Goal: Navigation & Orientation: Find specific page/section

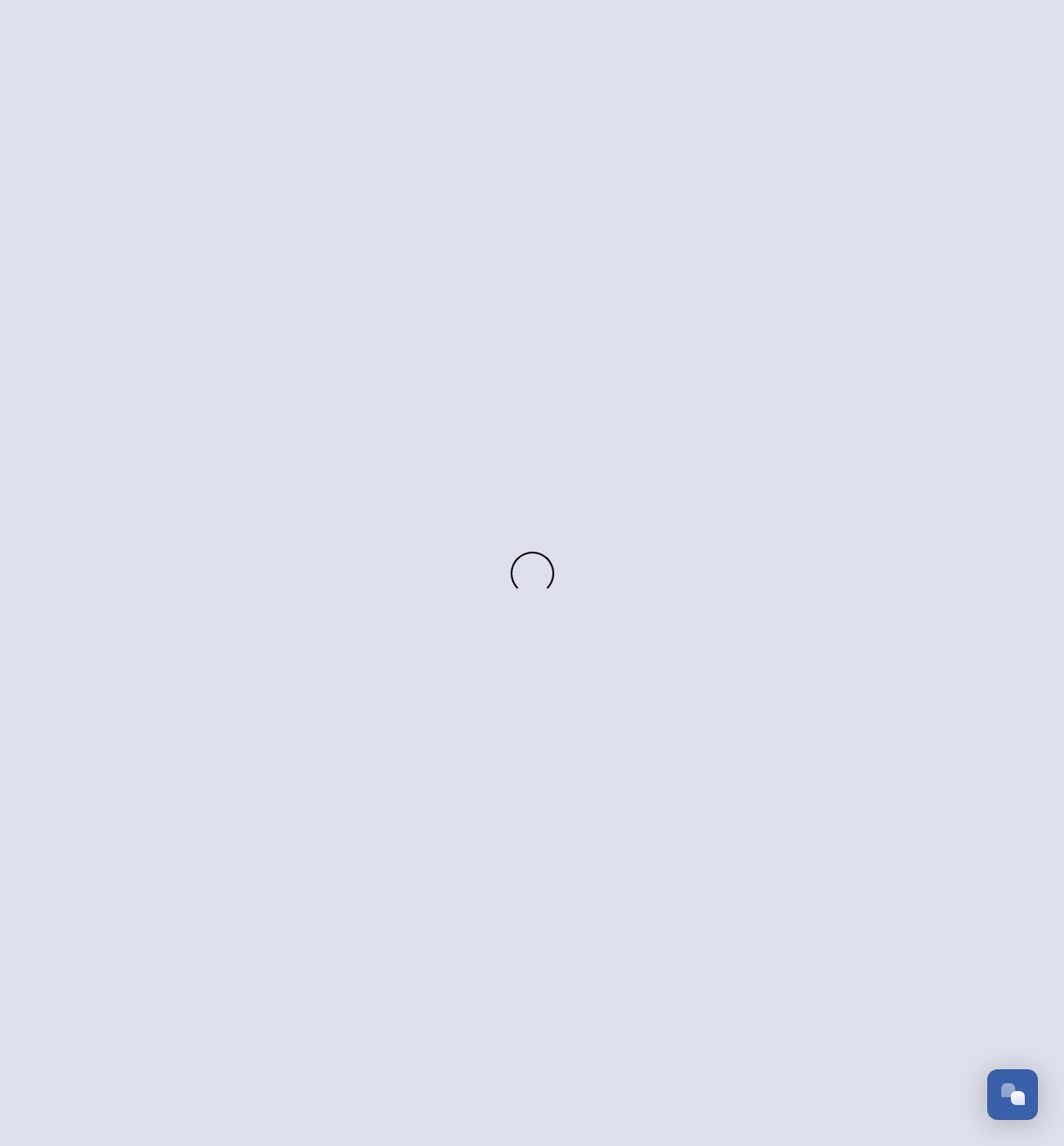
scroll to position [2970, 0]
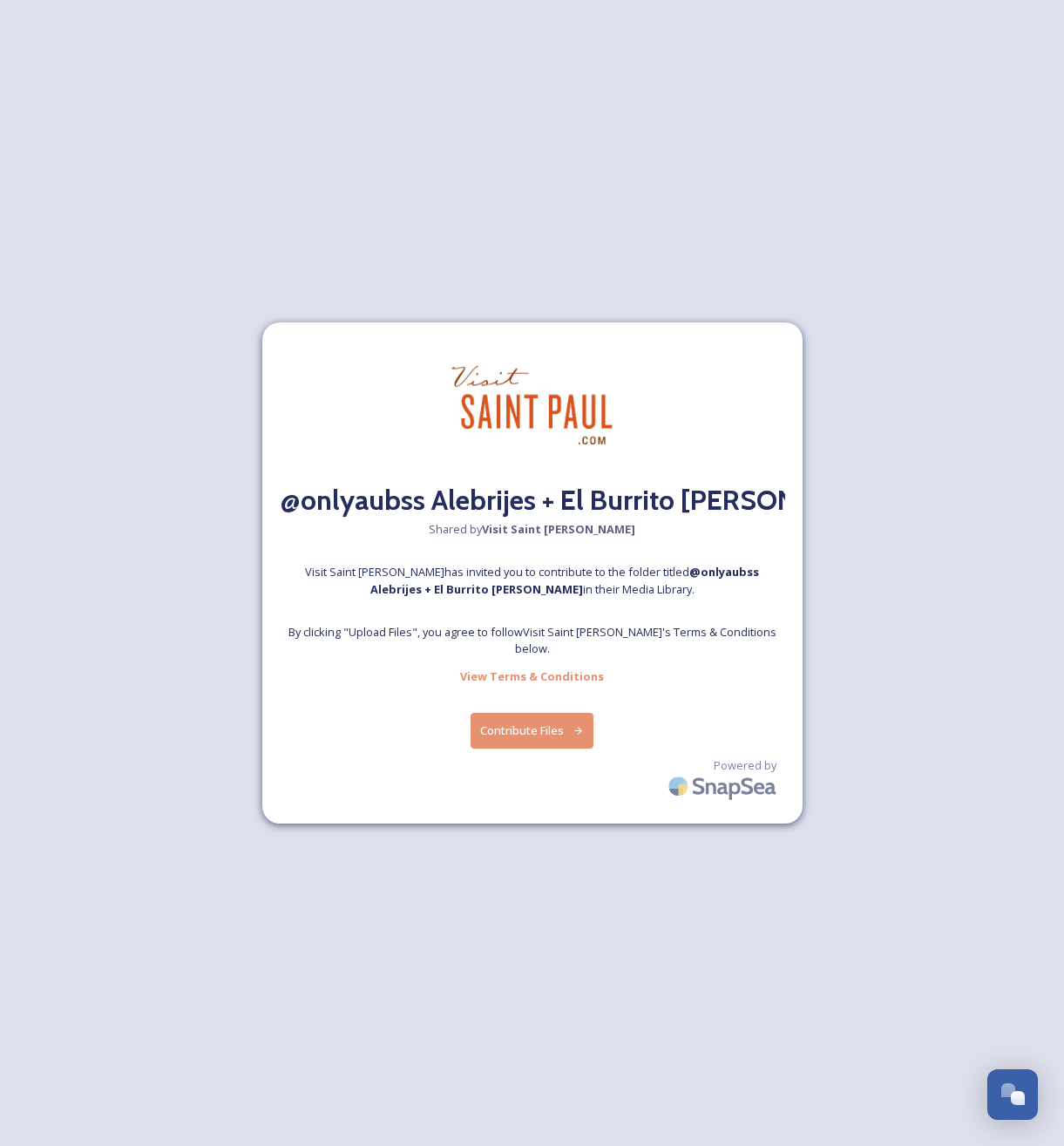
click at [532, 657] on div at bounding box center [532, 661] width 1 height 9
click at [546, 730] on button "Contribute Files" at bounding box center [532, 731] width 123 height 36
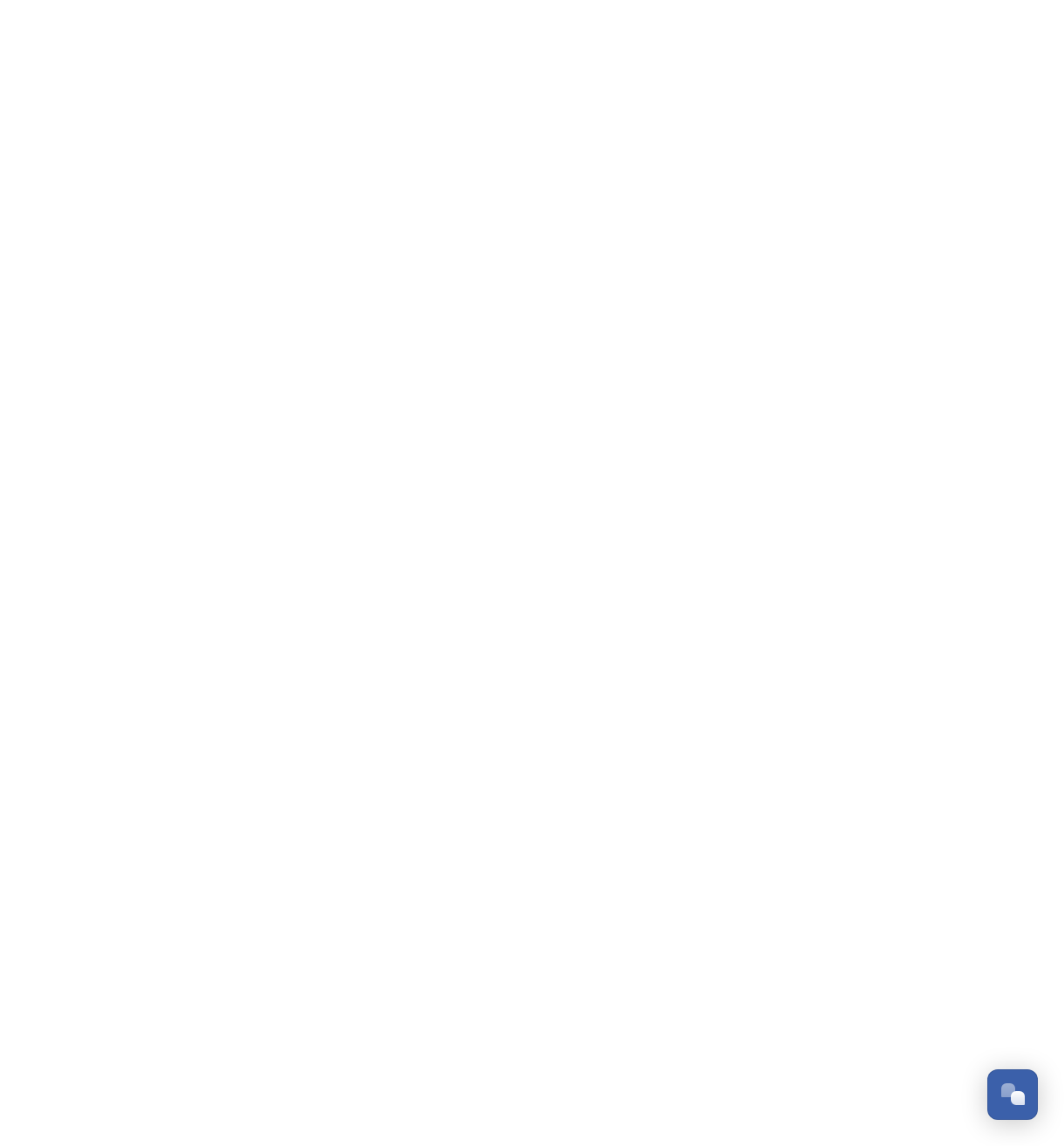
scroll to position [2970, 0]
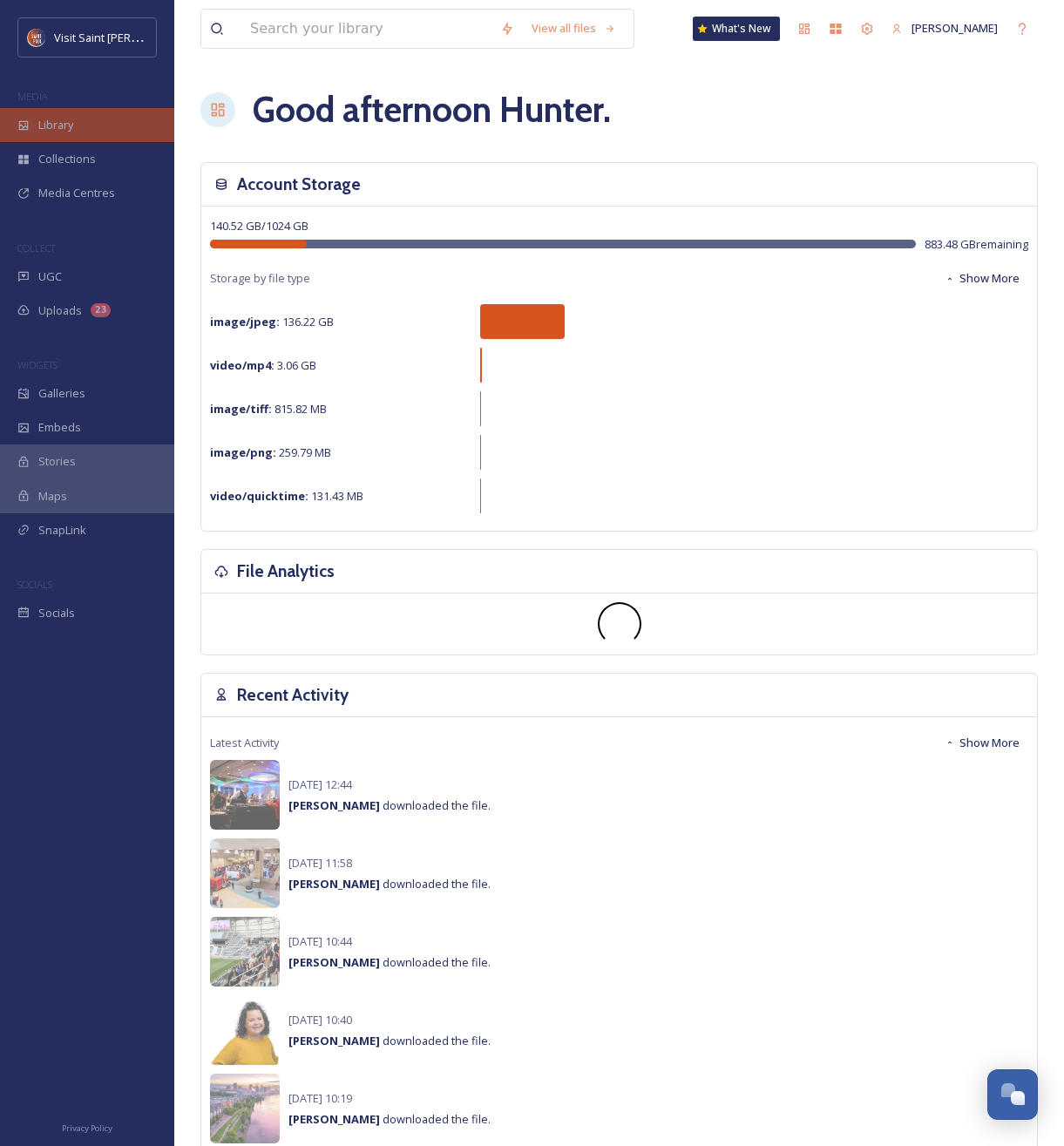
click at [56, 120] on span "Library" at bounding box center [55, 125] width 35 height 17
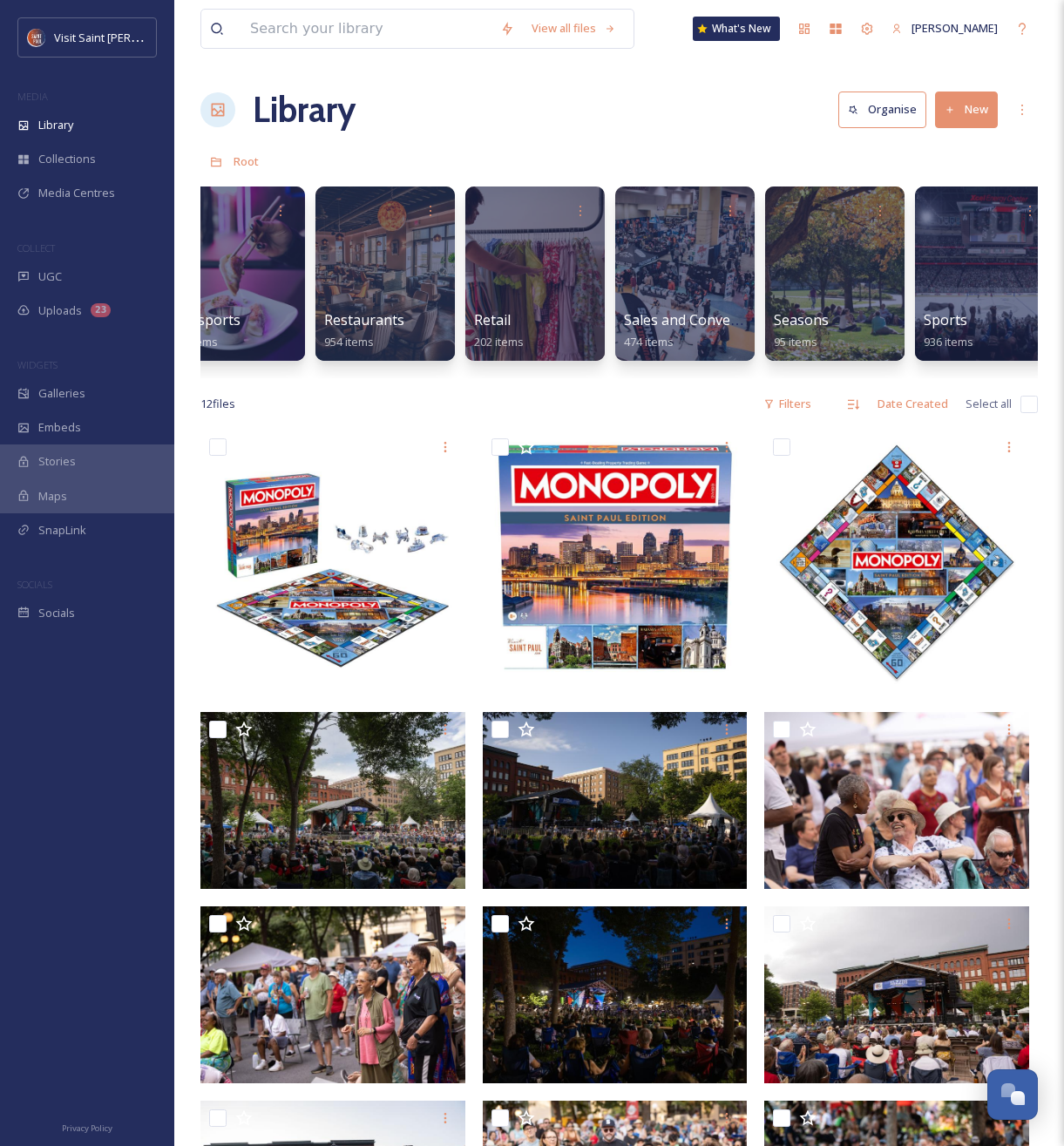
scroll to position [0, 2911]
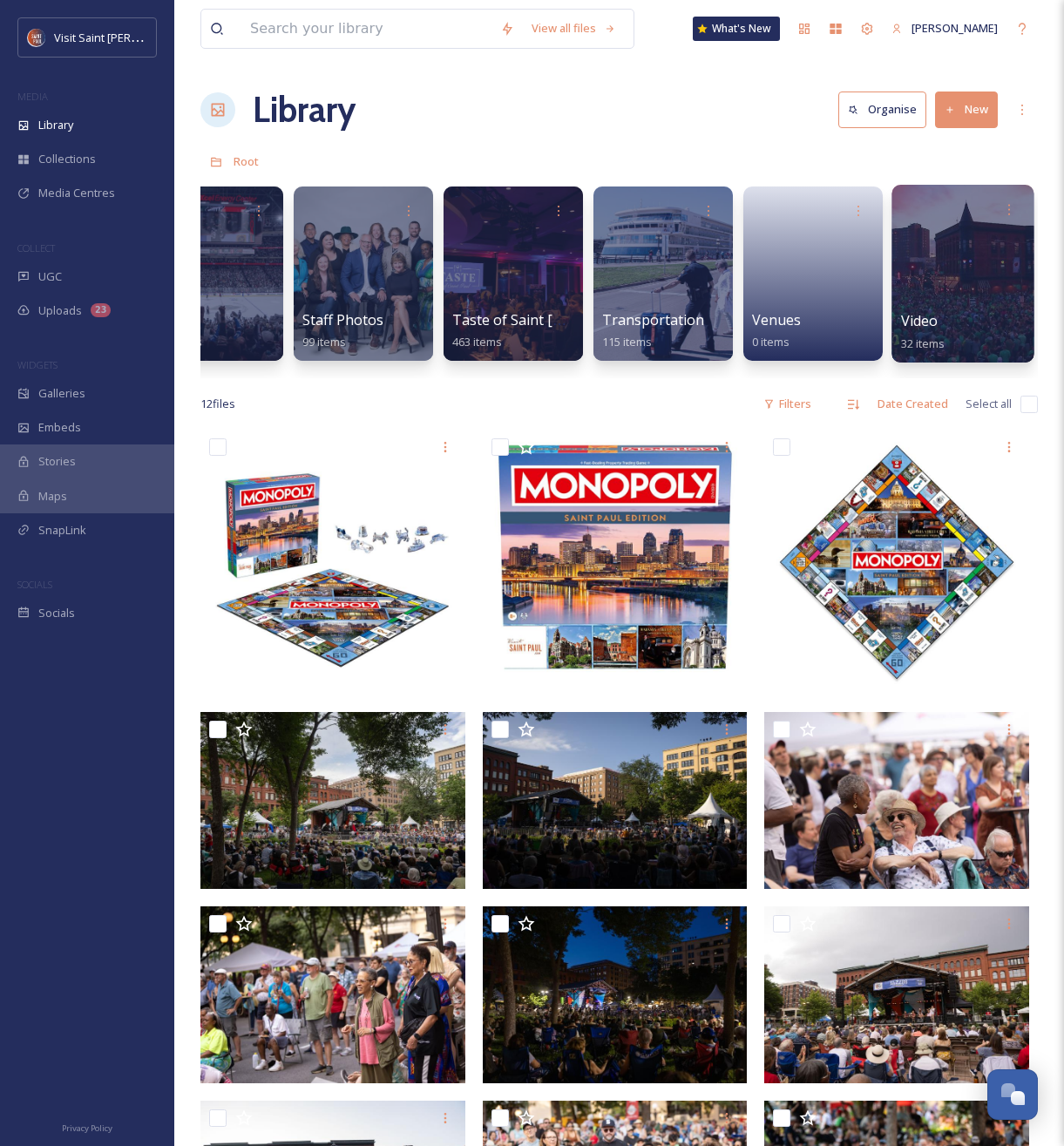
click at [964, 274] on div at bounding box center [962, 274] width 142 height 178
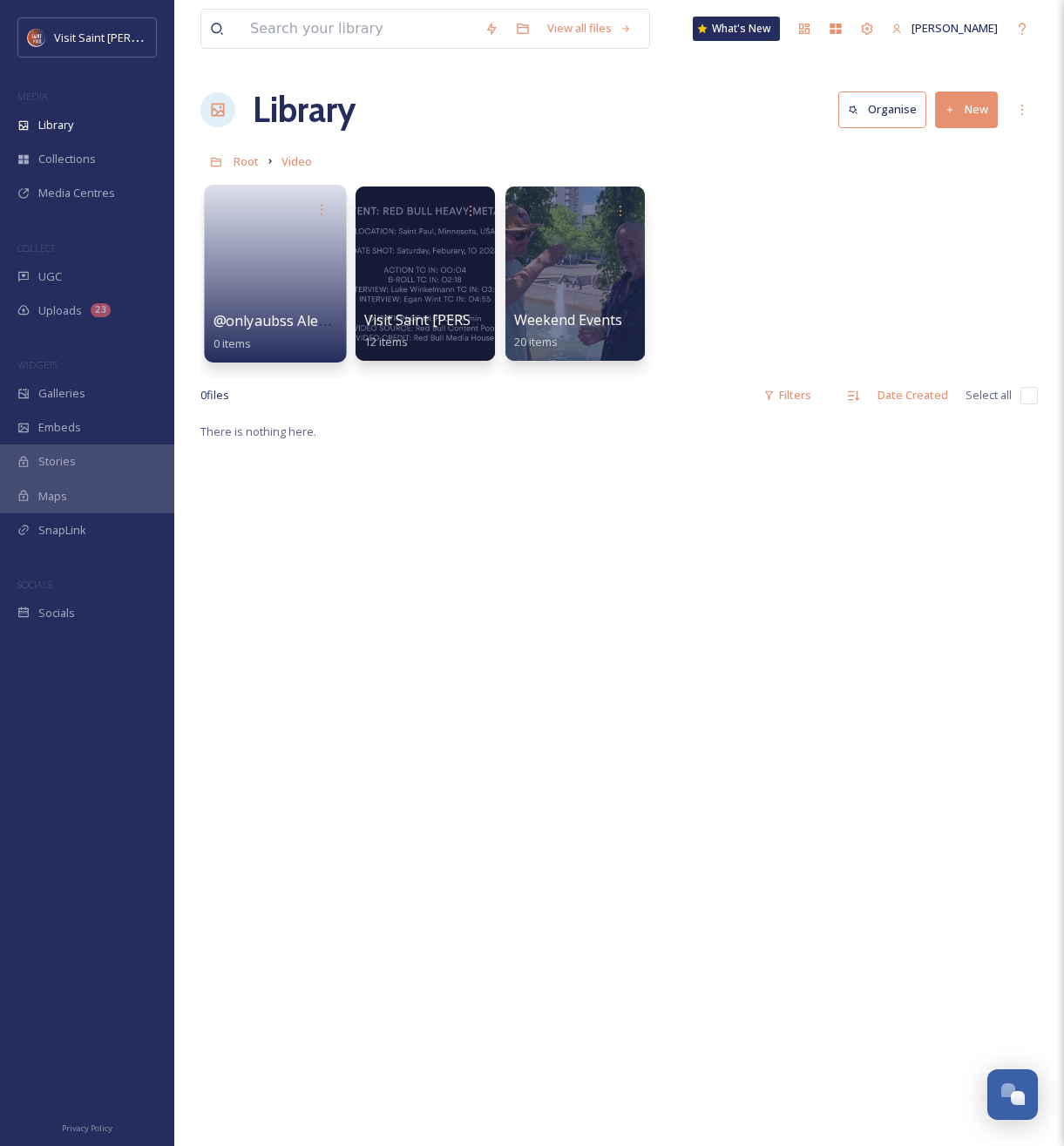
click at [271, 286] on link at bounding box center [275, 268] width 125 height 85
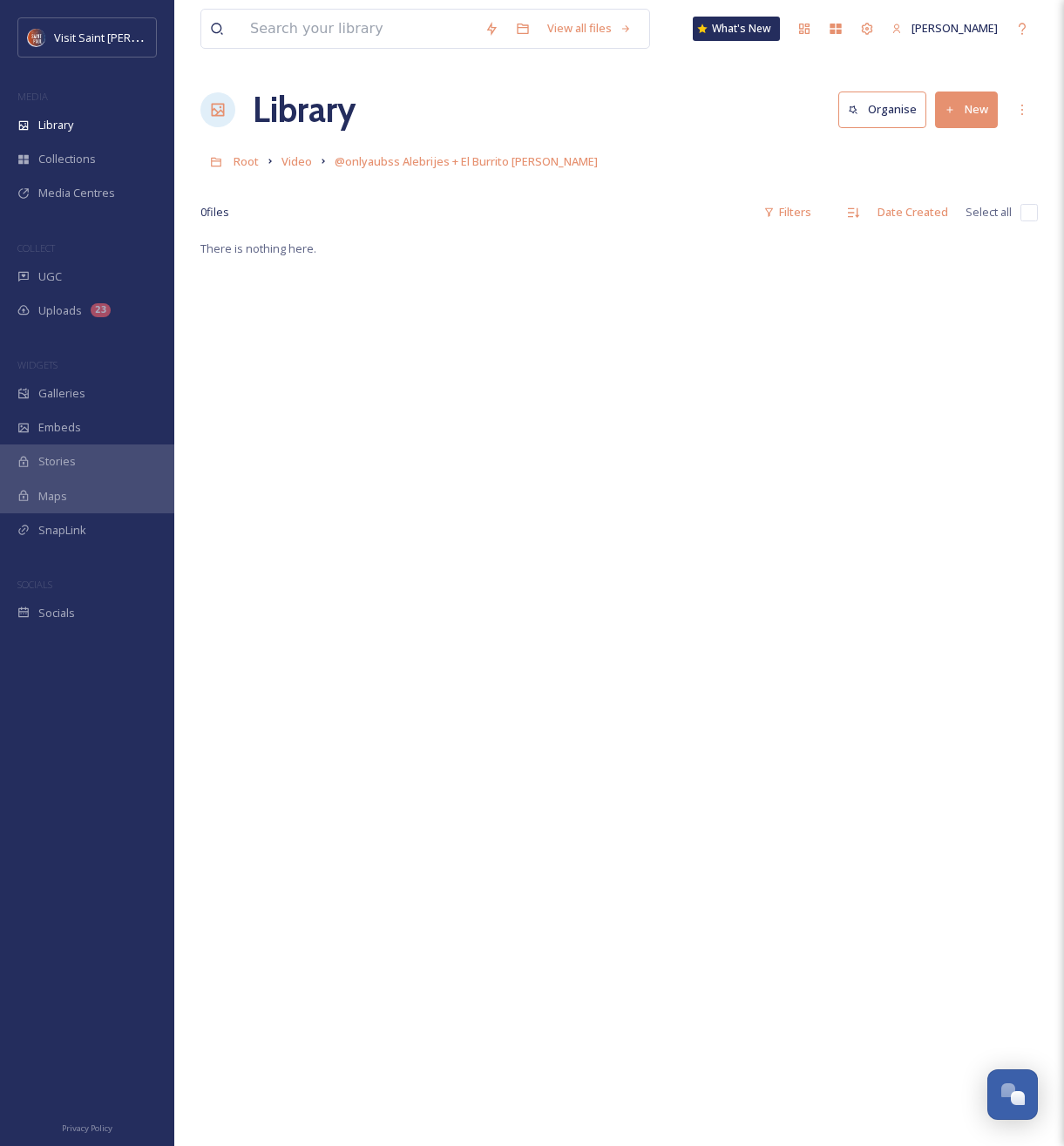
scroll to position [4, 0]
drag, startPoint x: 767, startPoint y: 471, endPoint x: 876, endPoint y: 236, distance: 259.0
click at [767, 470] on div "There is nothing here." at bounding box center [619, 807] width 837 height 1146
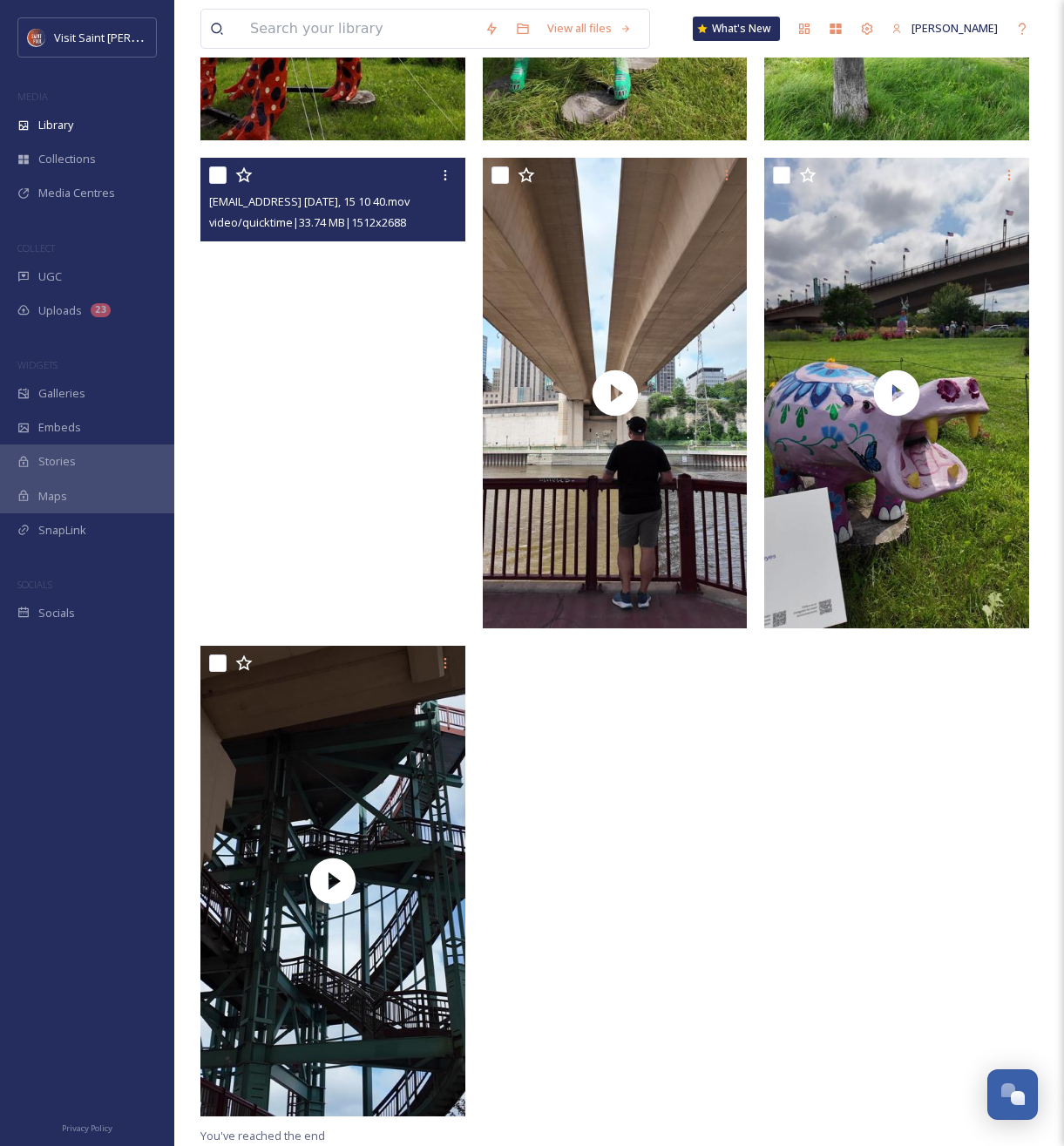
scroll to position [9359, 0]
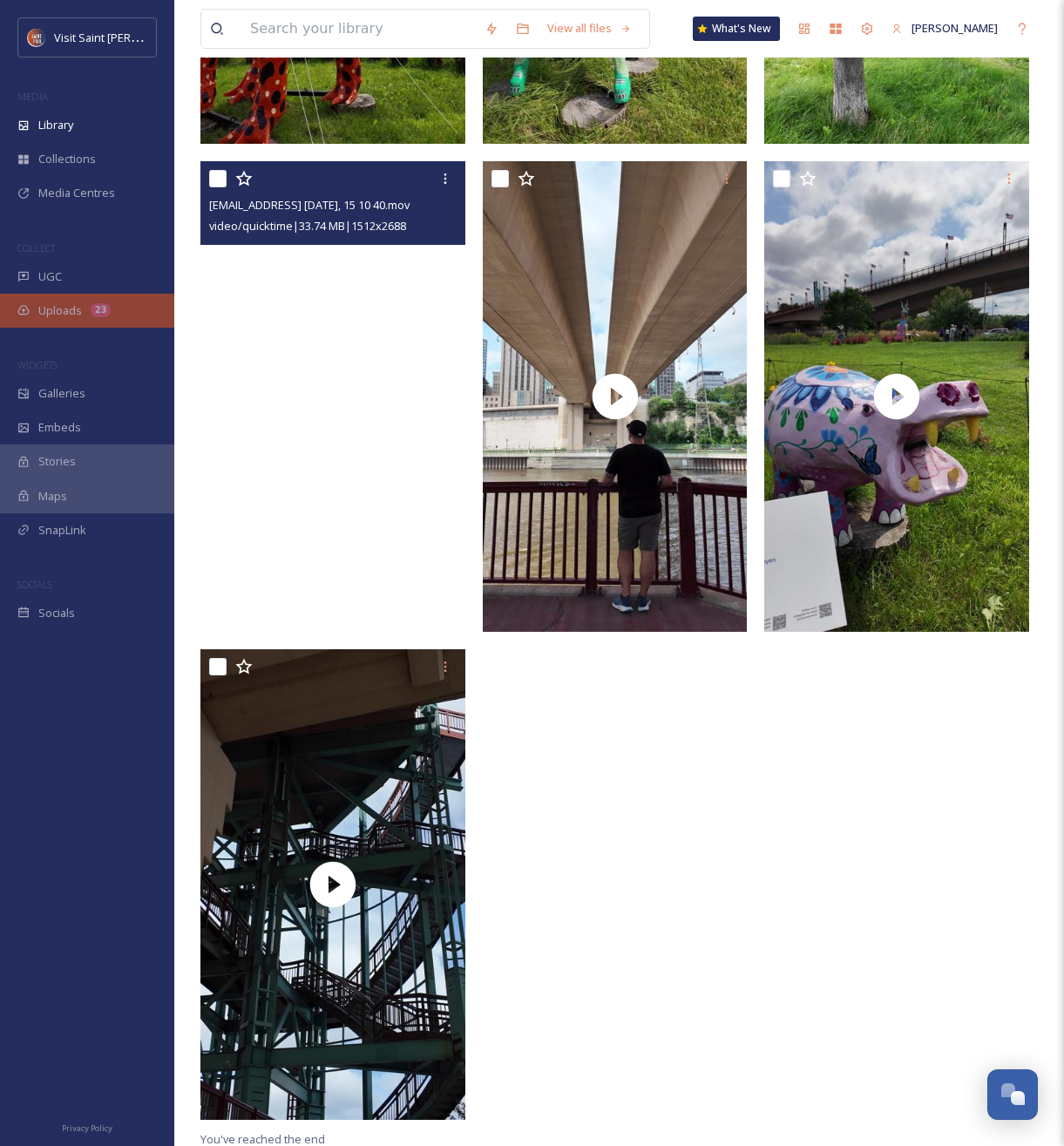
click at [65, 312] on span "Uploads" at bounding box center [60, 310] width 44 height 17
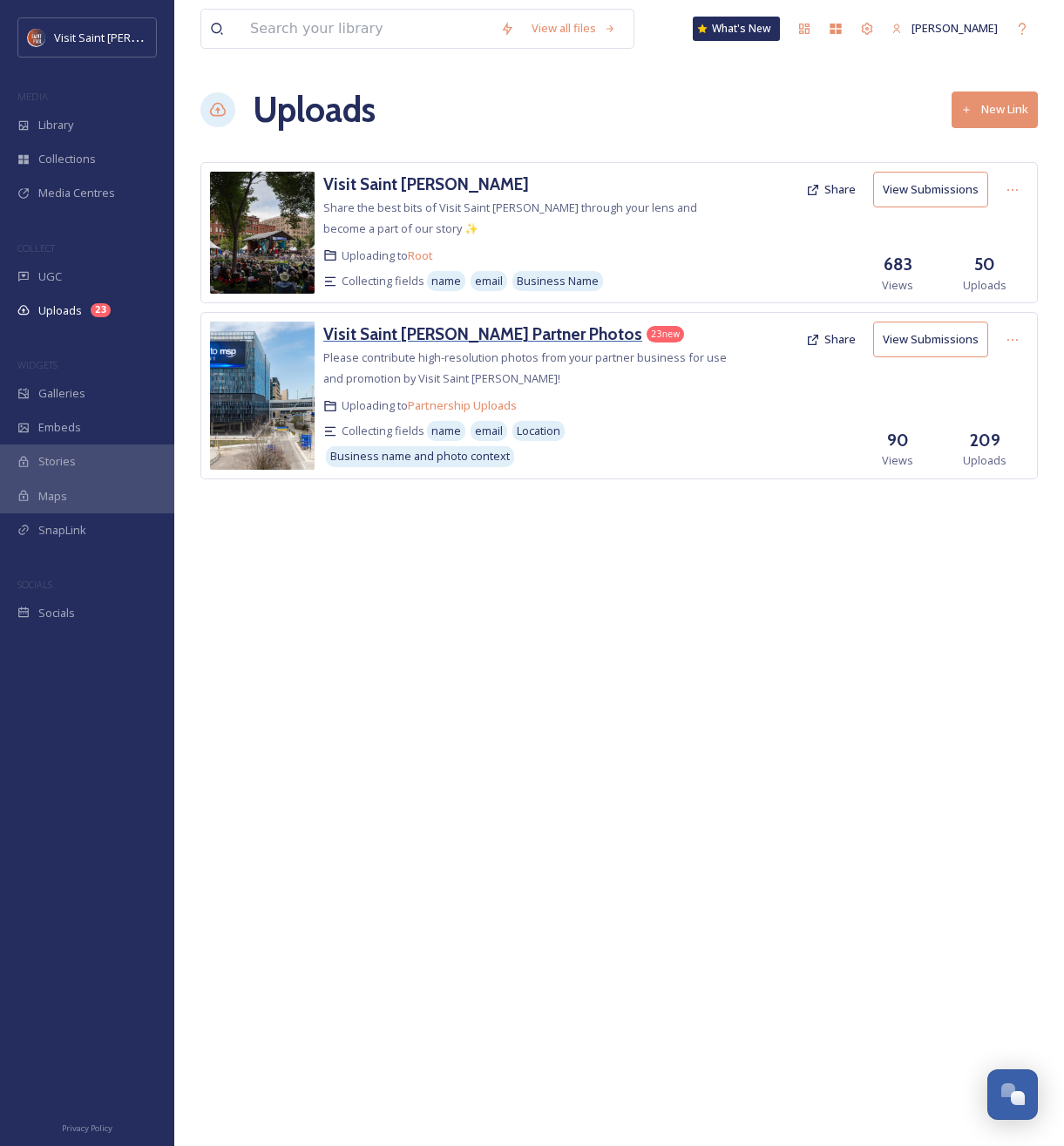
click at [409, 326] on h3 "Visit Saint [PERSON_NAME] Partner Photos" at bounding box center [483, 333] width 319 height 21
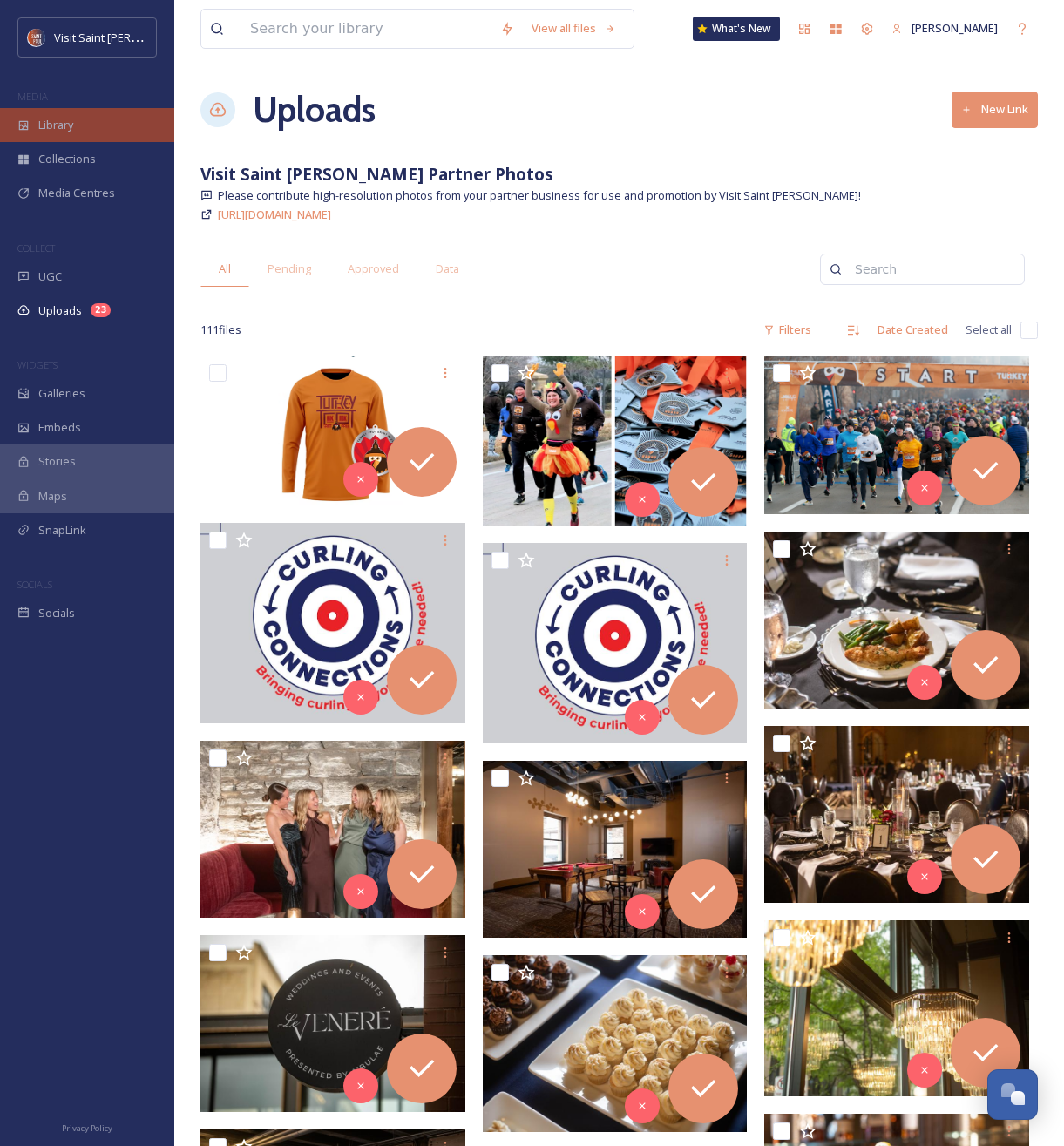
click at [68, 120] on span "Library" at bounding box center [55, 125] width 35 height 17
